Goal: Task Accomplishment & Management: Manage account settings

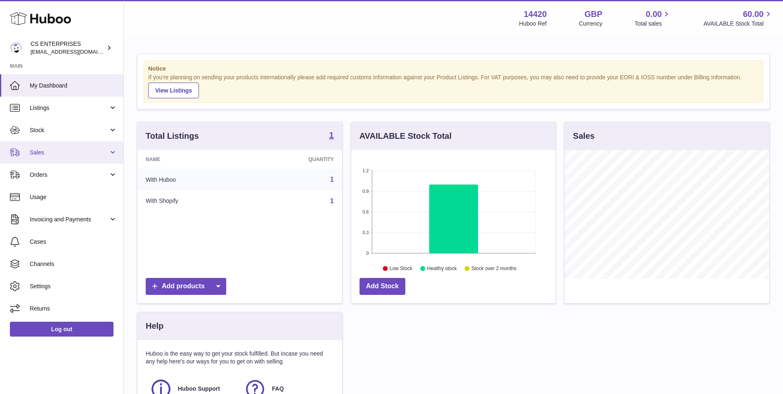
click at [88, 159] on link "Sales" at bounding box center [61, 152] width 123 height 22
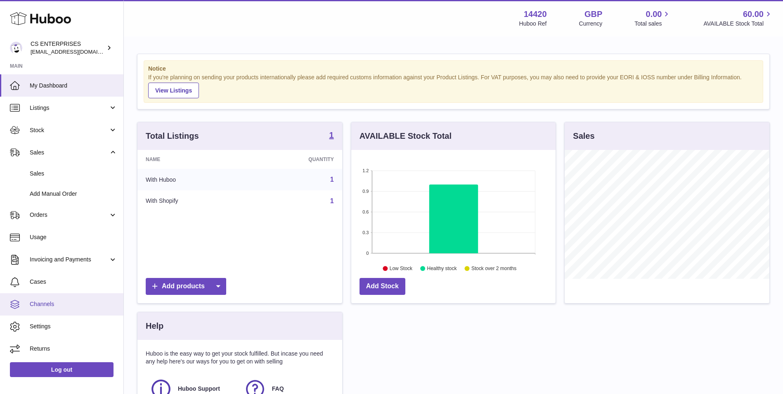
click at [54, 307] on span "Channels" at bounding box center [74, 304] width 88 height 8
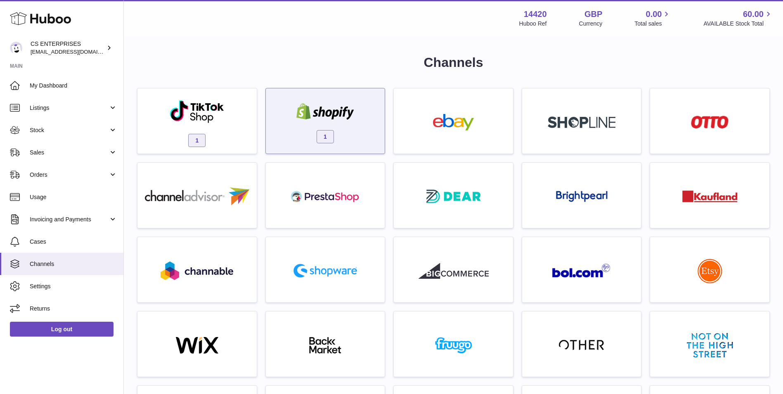
click at [298, 120] on div at bounding box center [325, 112] width 70 height 19
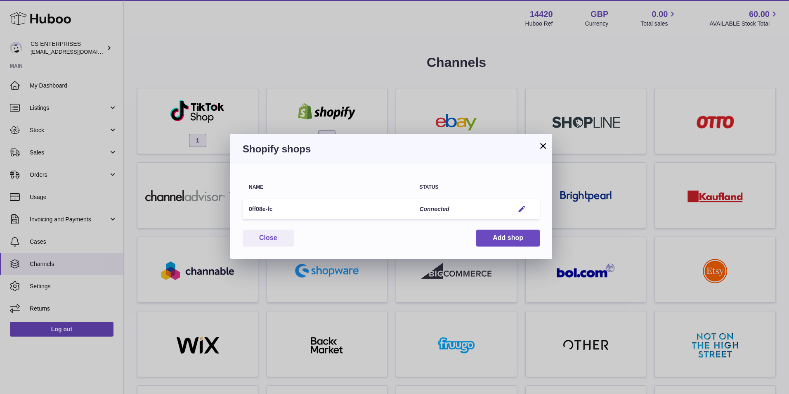
click at [522, 215] on td "Edit" at bounding box center [524, 209] width 32 height 21
click at [523, 199] on td "Edit" at bounding box center [524, 209] width 32 height 21
click at [523, 205] on em "button" at bounding box center [522, 209] width 9 height 9
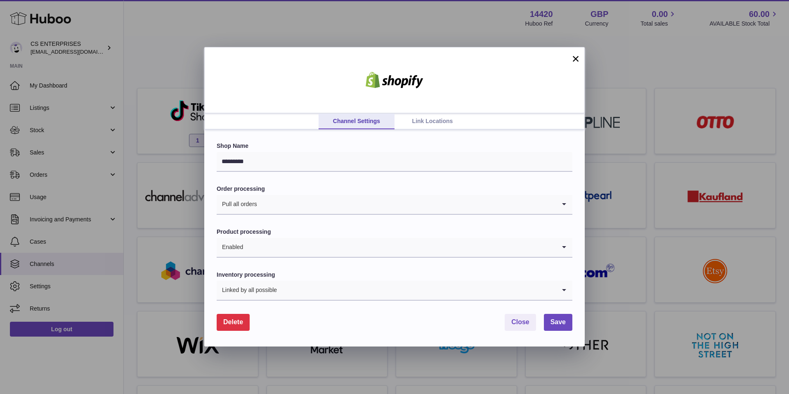
click at [440, 116] on link "Link Locations" at bounding box center [433, 122] width 76 height 16
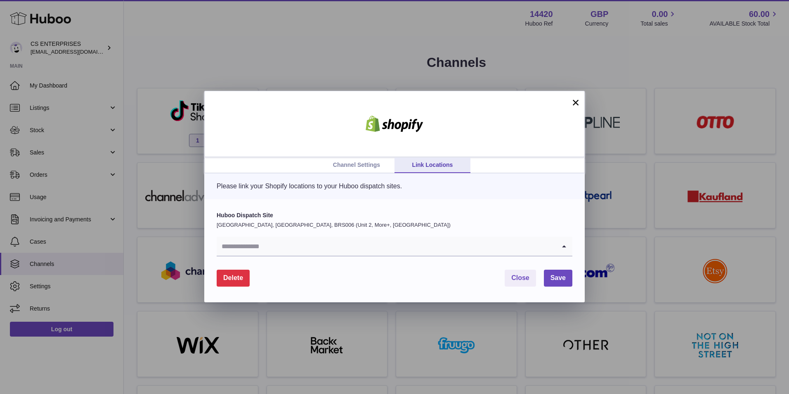
click at [446, 243] on input "Search for option" at bounding box center [386, 246] width 339 height 19
click at [577, 98] on button "×" at bounding box center [576, 102] width 10 height 10
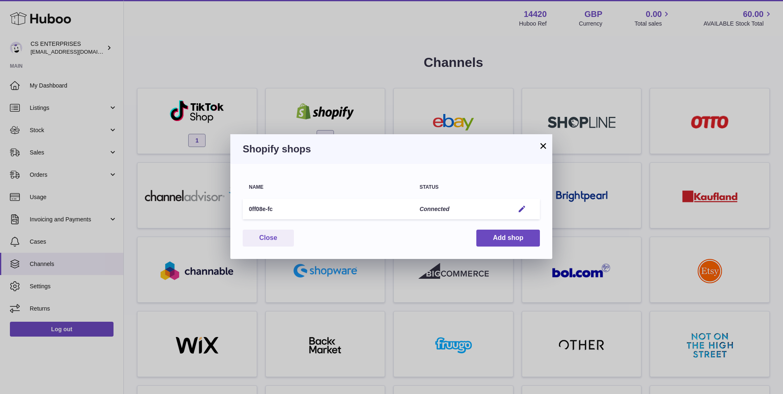
click at [544, 144] on button "×" at bounding box center [543, 146] width 10 height 10
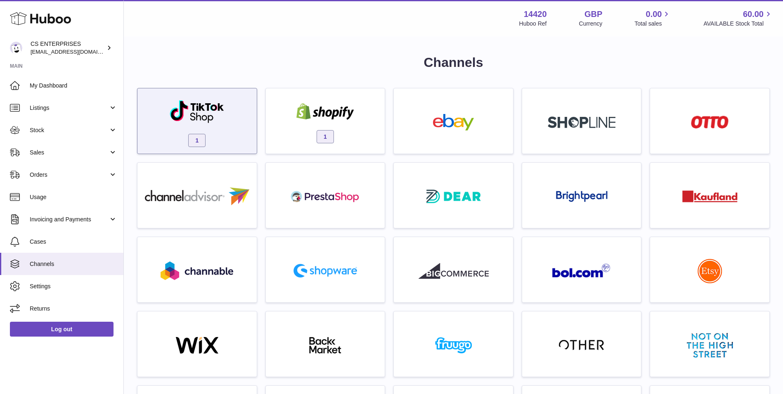
click at [192, 140] on span "1" at bounding box center [196, 140] width 17 height 13
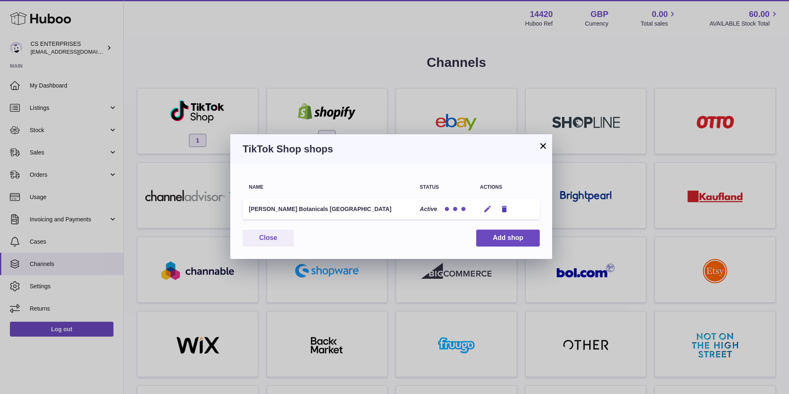
click at [492, 211] on icon "button" at bounding box center [487, 209] width 9 height 9
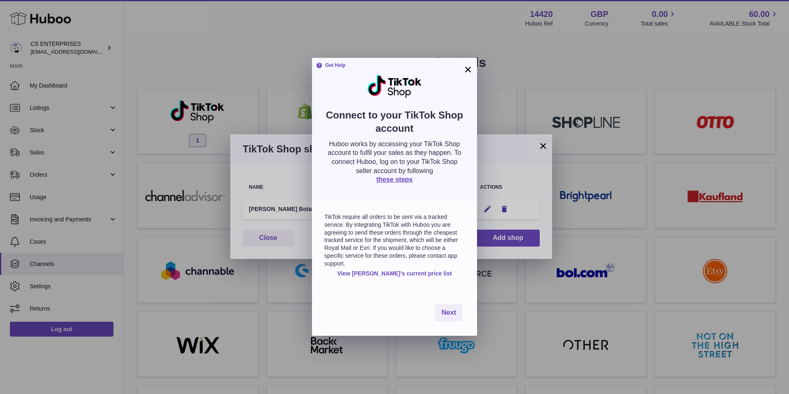
click at [464, 71] on button "×" at bounding box center [468, 69] width 10 height 10
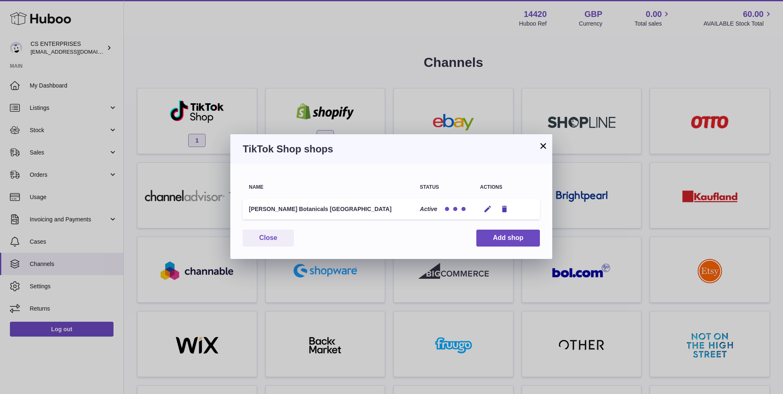
click at [456, 213] on div at bounding box center [455, 209] width 25 height 8
click at [456, 210] on div at bounding box center [455, 209] width 4 height 4
click at [455, 205] on div at bounding box center [455, 209] width 25 height 8
click at [542, 141] on button "×" at bounding box center [543, 146] width 10 height 10
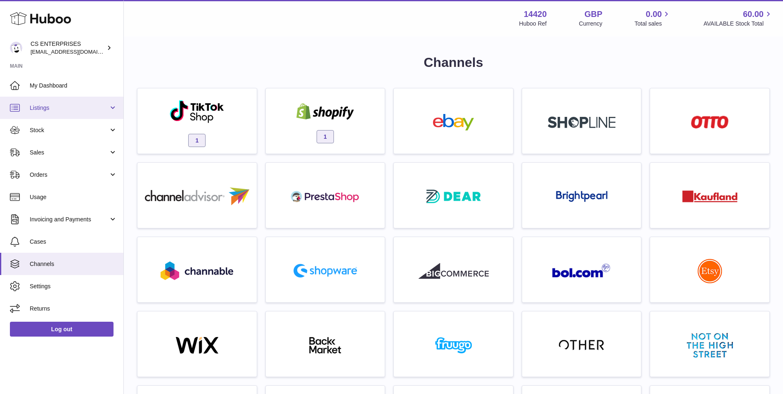
click at [52, 107] on span "Listings" at bounding box center [69, 108] width 79 height 8
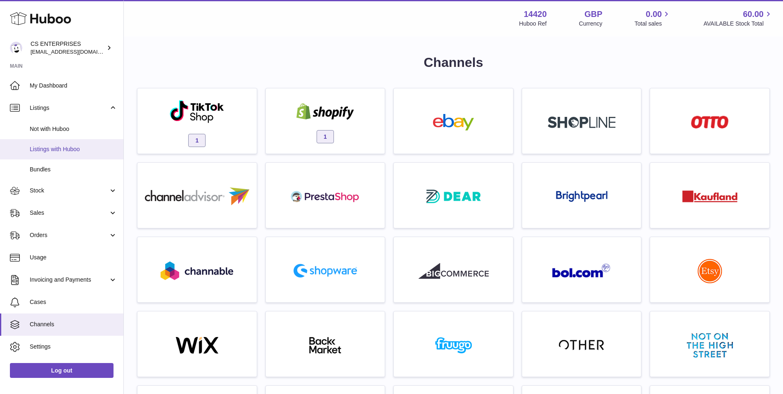
click at [57, 153] on link "Listings with Huboo" at bounding box center [61, 149] width 123 height 20
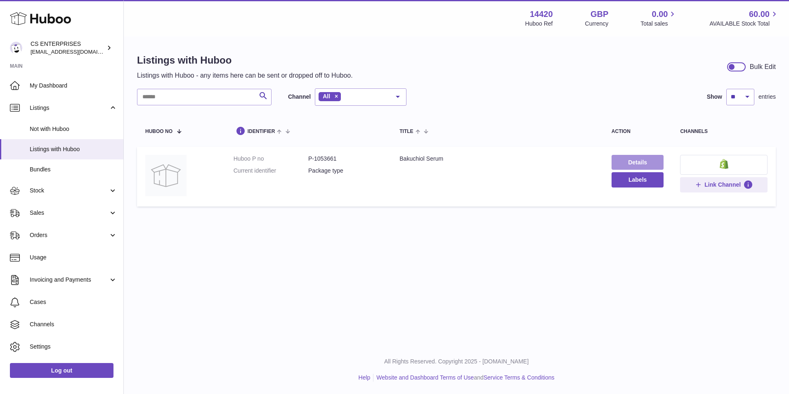
click at [625, 167] on link "Details" at bounding box center [638, 162] width 52 height 15
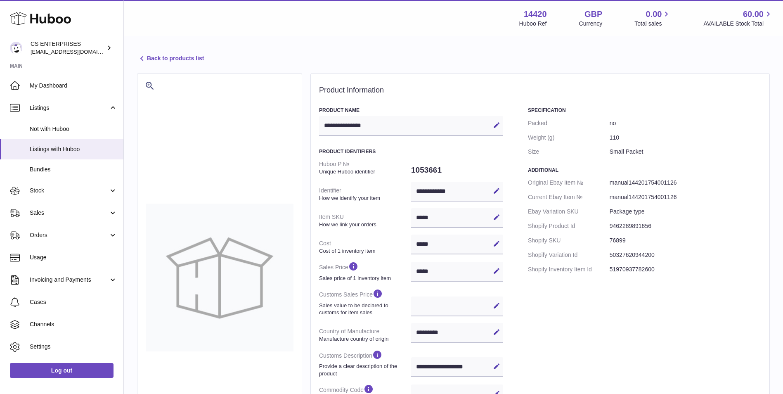
select select "***"
select select "****"
click at [497, 187] on icon at bounding box center [496, 190] width 7 height 7
click at [536, 211] on dt "Ebay Variation SKU" at bounding box center [569, 211] width 82 height 14
click at [196, 57] on link "Back to products list" at bounding box center [170, 59] width 67 height 10
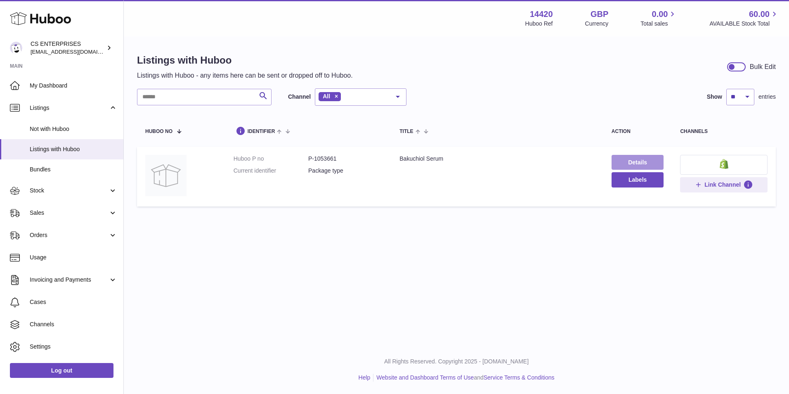
click at [638, 161] on link "Details" at bounding box center [638, 162] width 52 height 15
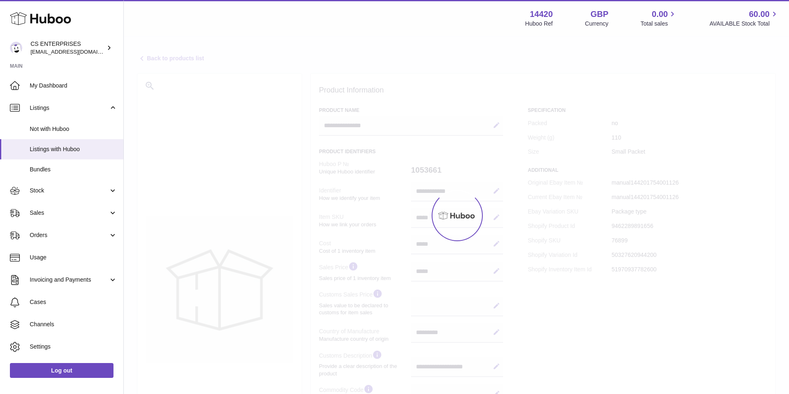
select select "***"
select select "****"
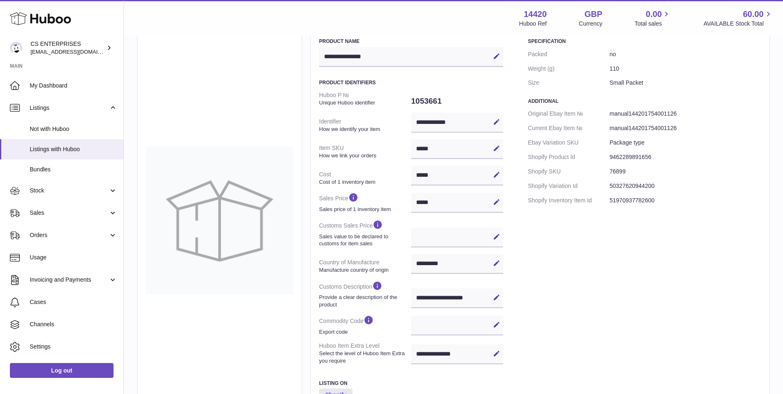
scroll to position [137, 0]
